Goal: Transaction & Acquisition: Purchase product/service

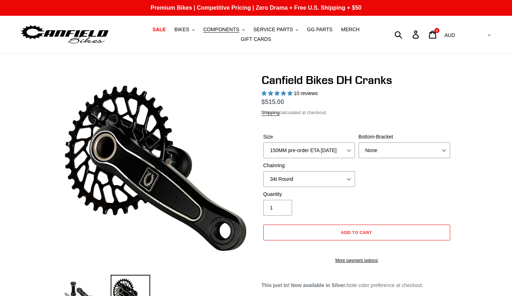
select select "160MM pre-order ETA 9/30/25"
select select "34t Round"
select select "highest-rating"
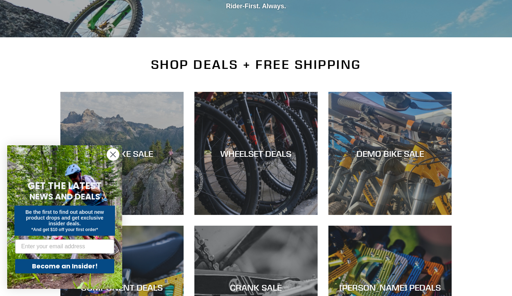
scroll to position [125, 0]
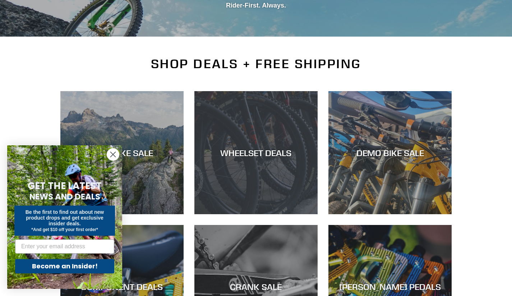
click at [307, 214] on div "WHEELSET DEALS" at bounding box center [255, 214] width 123 height 0
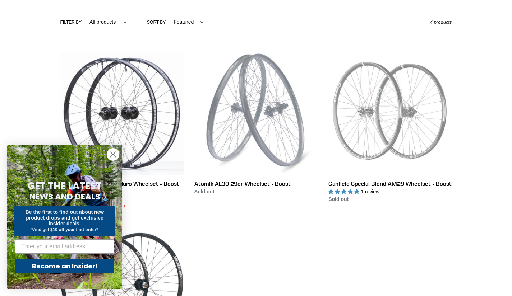
scroll to position [162, 0]
click at [111, 155] on circle "Close dialog" at bounding box center [113, 155] width 12 height 12
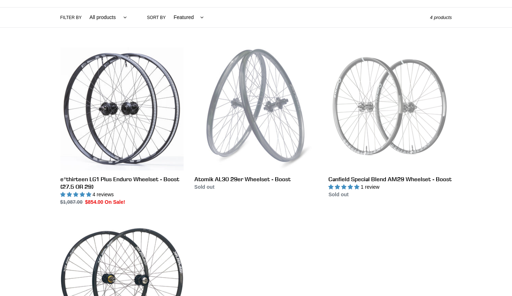
scroll to position [171, 0]
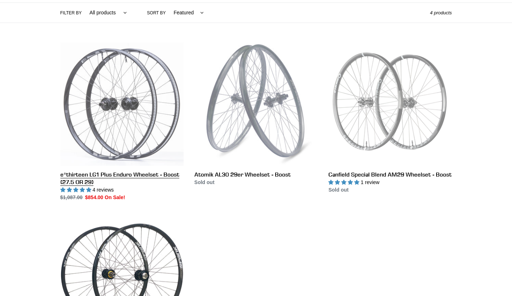
click at [116, 167] on link "e*thirteen LG1 Plus Enduro Wheelset - Boost (27.5 OR 29)" at bounding box center [121, 122] width 123 height 159
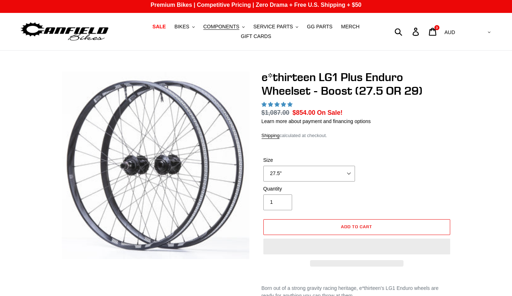
select select "highest-rating"
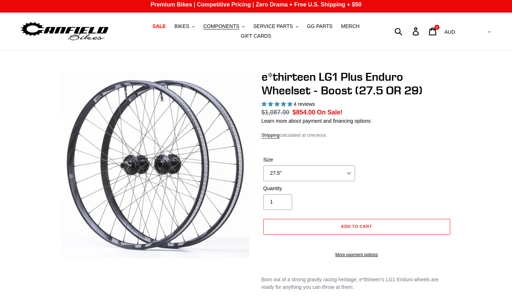
click at [271, 178] on div "Size 27.5" 29"" at bounding box center [356, 170] width 190 height 29
click at [272, 176] on select "27.5" 29"" at bounding box center [309, 174] width 92 height 16
click at [263, 166] on select "27.5" 29"" at bounding box center [309, 174] width 92 height 16
click at [271, 168] on select "27.5" 29"" at bounding box center [309, 174] width 92 height 16
click at [263, 166] on select "27.5" 29"" at bounding box center [309, 174] width 92 height 16
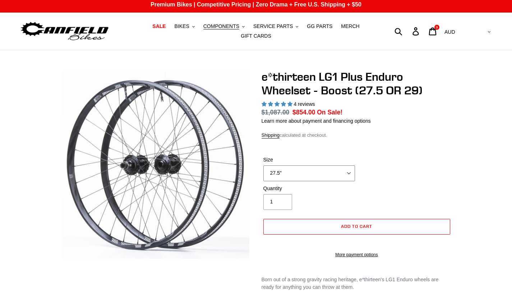
click at [286, 172] on select "27.5" 29"" at bounding box center [309, 174] width 92 height 16
click at [263, 166] on select "27.5" 29"" at bounding box center [309, 174] width 92 height 16
click at [273, 172] on select "27.5" 29"" at bounding box center [309, 174] width 92 height 16
select select "27.5""
click at [263, 166] on select "27.5" 29"" at bounding box center [309, 174] width 92 height 16
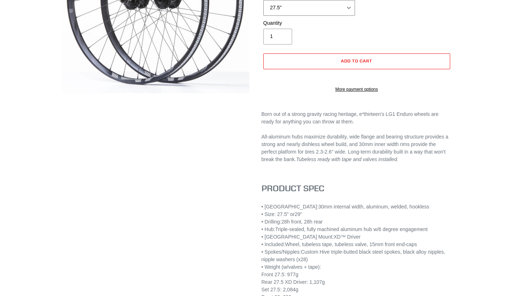
scroll to position [169, 0]
click at [168, 286] on div "e*thirteen LG1 Plus Enduro Wheelset - Boost (27.5 OR 29) 4 reviews Regular pric…" at bounding box center [251, 113] width 402 height 419
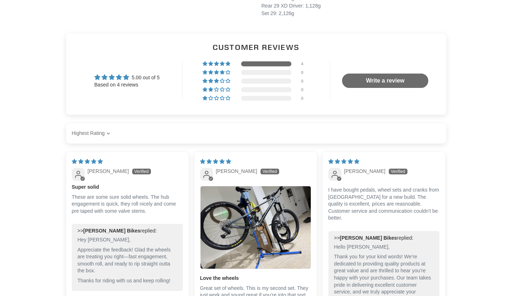
scroll to position [468, 0]
click at [128, 78] on div "5.00 out of 5" at bounding box center [126, 77] width 65 height 8
click at [128, 80] on span "Average rating is 5.00 stars" at bounding box center [126, 77] width 7 height 6
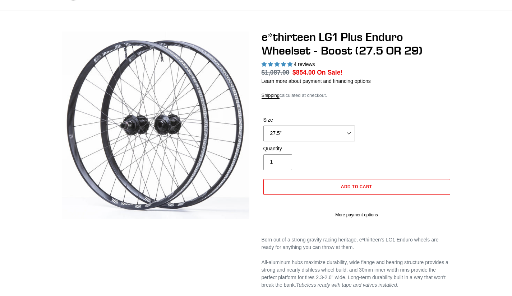
scroll to position [43, 0]
click at [294, 129] on select "27.5" 29"" at bounding box center [309, 134] width 92 height 16
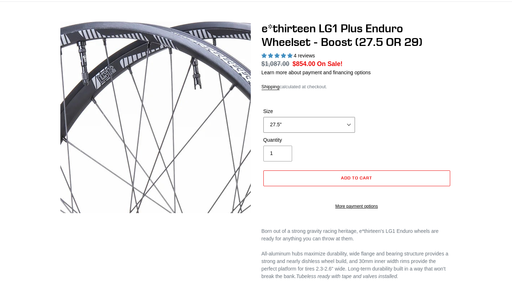
scroll to position [0, 0]
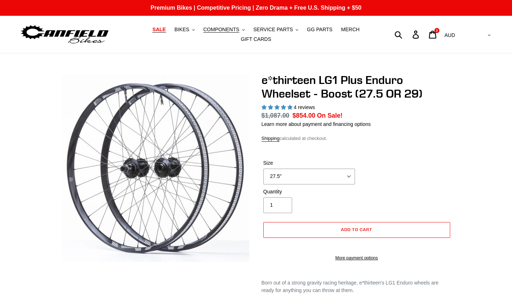
click at [152, 31] on span "SALE" at bounding box center [158, 30] width 13 height 6
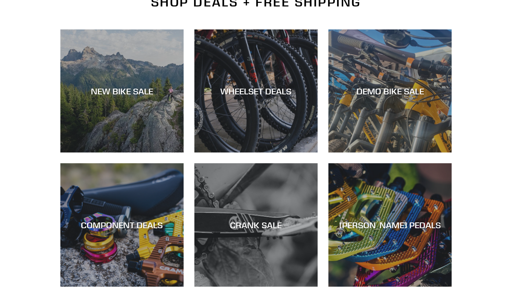
scroll to position [188, 0]
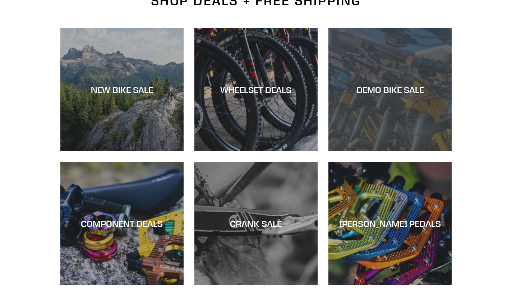
click at [411, 86] on div "DEMO BIKE SALE" at bounding box center [389, 89] width 123 height 10
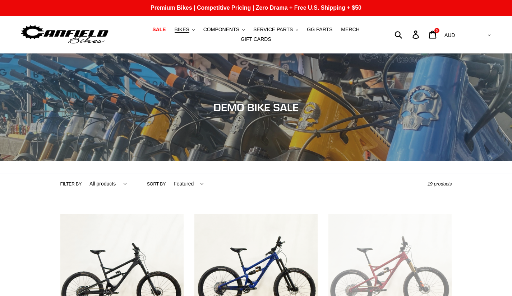
scroll to position [0, 0]
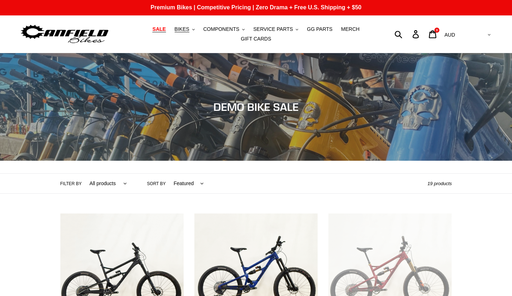
click at [153, 32] on span "SALE" at bounding box center [158, 29] width 13 height 6
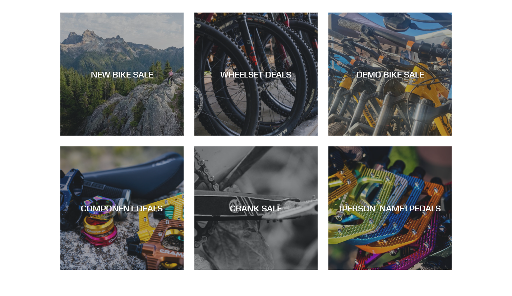
scroll to position [194, 0]
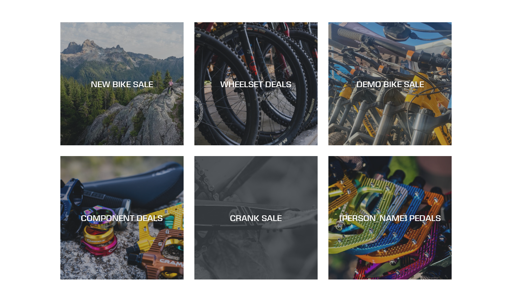
click at [263, 280] on div "CRANK SALE" at bounding box center [255, 280] width 123 height 0
